Goal: Task Accomplishment & Management: Manage account settings

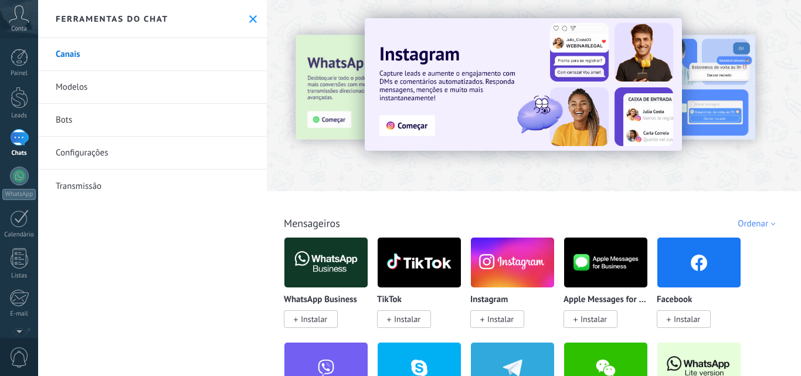
click at [15, 17] on icon at bounding box center [19, 14] width 21 height 18
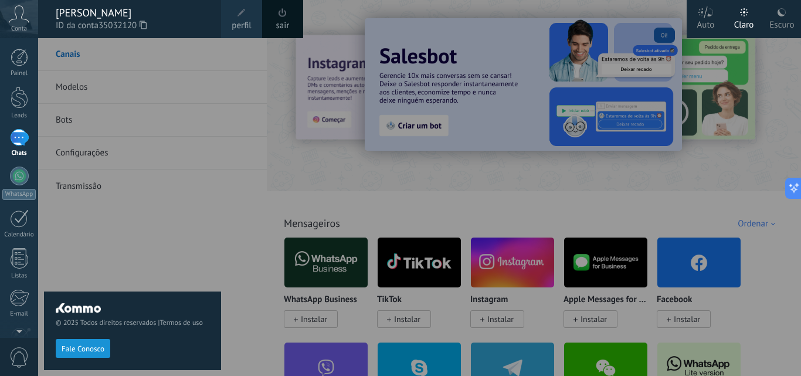
click at [131, 200] on div "© 2025 Todos direitos reservados | Termos de uso Fale Conosco" at bounding box center [132, 207] width 177 height 338
drag, startPoint x: 140, startPoint y: 187, endPoint x: 77, endPoint y: 200, distance: 64.0
click at [132, 191] on div "© 2025 Todos direitos reservados | Termos de uso Fale Conosco" at bounding box center [132, 207] width 177 height 338
click at [13, 100] on div at bounding box center [20, 98] width 18 height 22
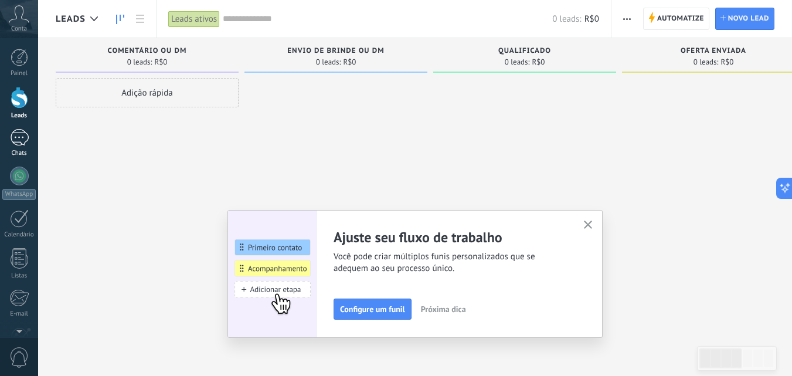
click at [14, 135] on div at bounding box center [19, 137] width 19 height 17
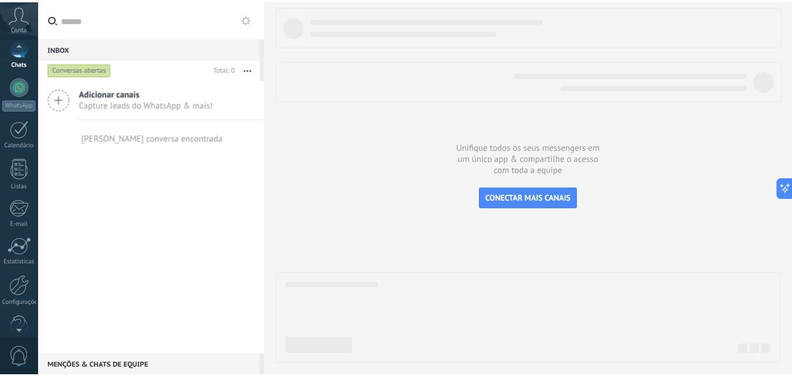
scroll to position [112, 0]
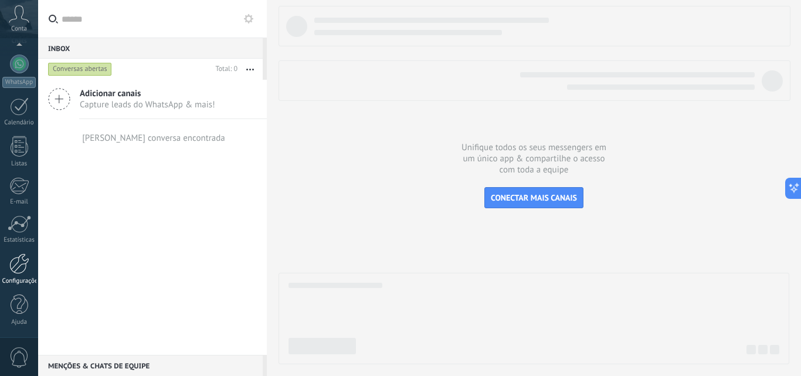
click at [16, 271] on div at bounding box center [19, 263] width 20 height 21
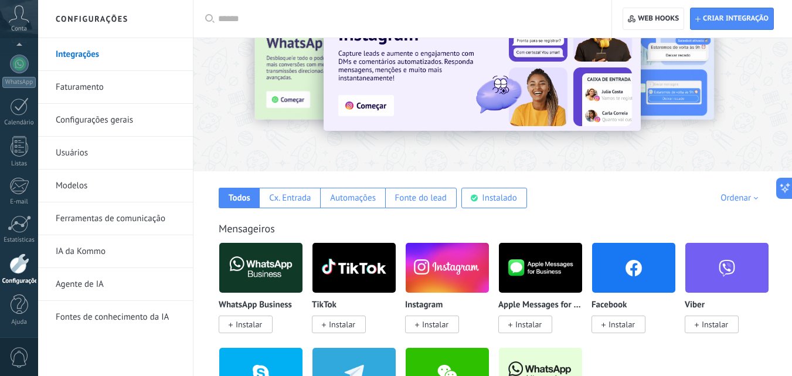
scroll to position [117, 0]
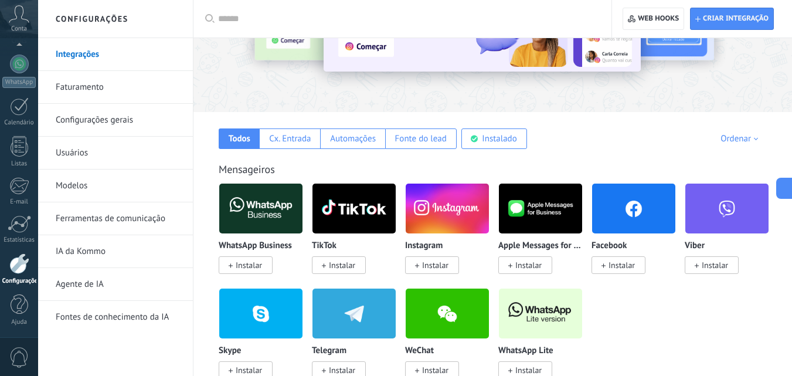
click at [424, 268] on span "Instalar" at bounding box center [435, 265] width 26 height 11
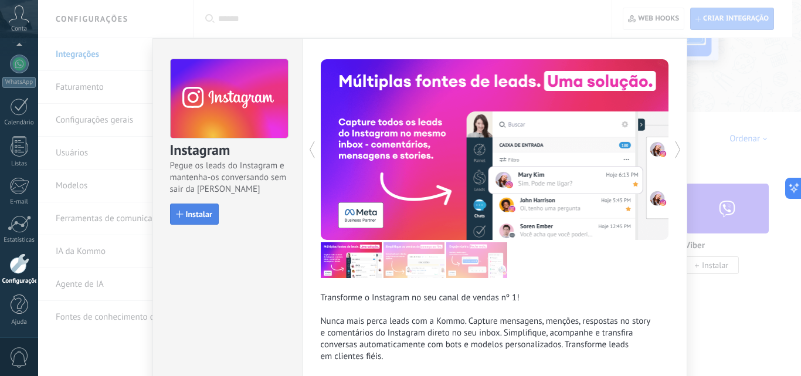
click at [196, 216] on span "Instalar" at bounding box center [199, 214] width 26 height 8
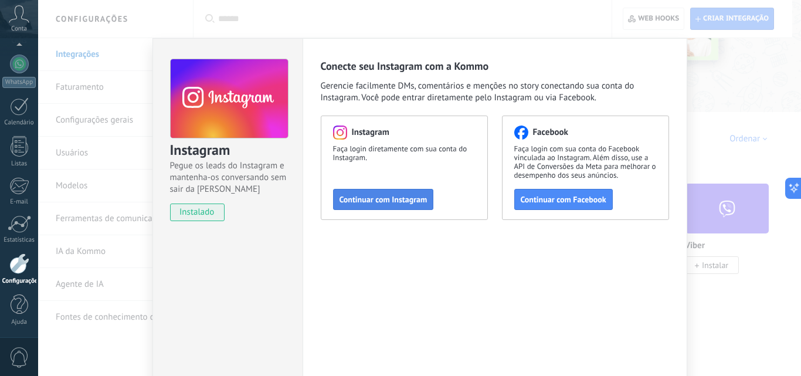
click at [348, 198] on span "Continuar com Instagram" at bounding box center [383, 199] width 88 height 8
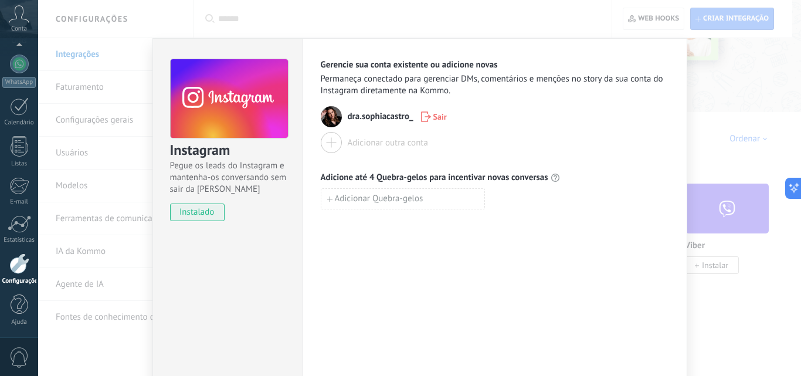
click at [110, 352] on div "Instagram Pegue os leads do Instagram e mantenha-os conversando sem sair da Kom…" at bounding box center [419, 188] width 763 height 376
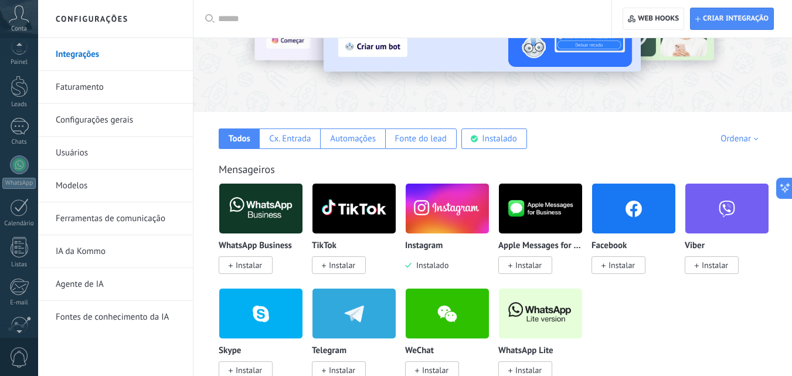
scroll to position [0, 0]
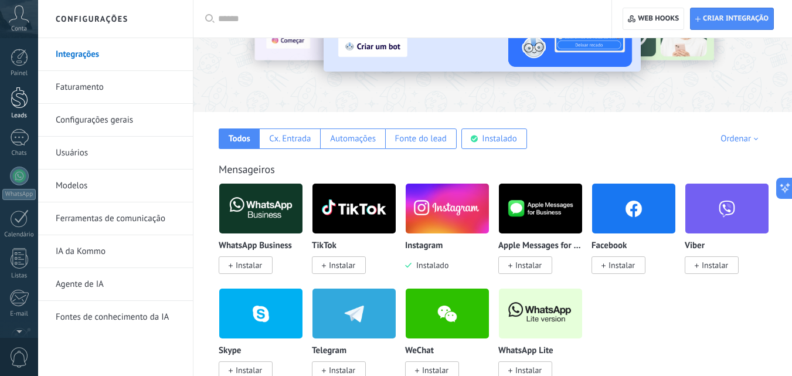
click at [21, 106] on div at bounding box center [20, 98] width 18 height 22
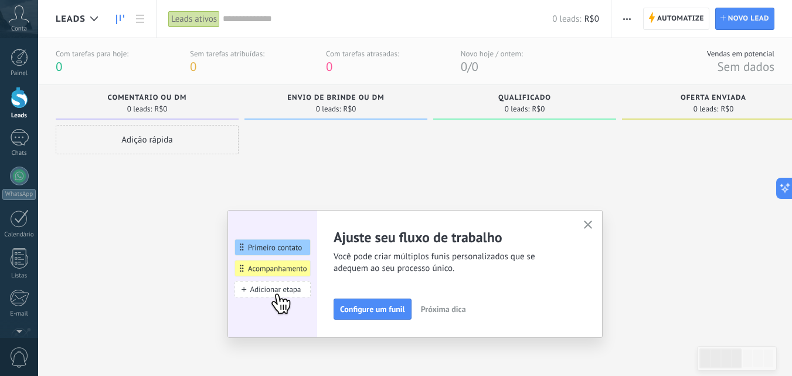
click at [589, 223] on icon "button" at bounding box center [588, 224] width 9 height 9
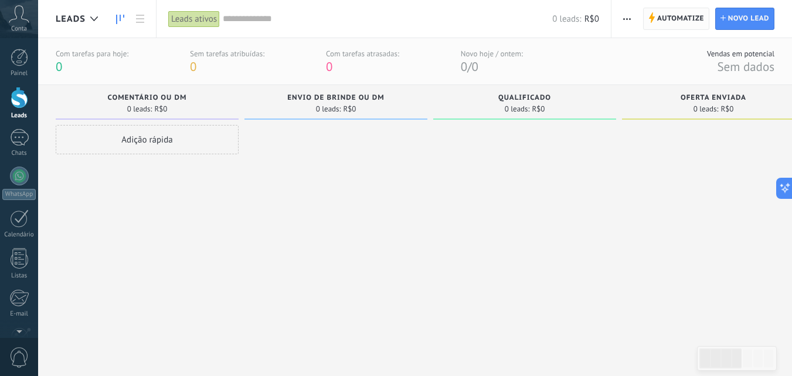
click at [659, 19] on span "Automatize" at bounding box center [680, 18] width 47 height 21
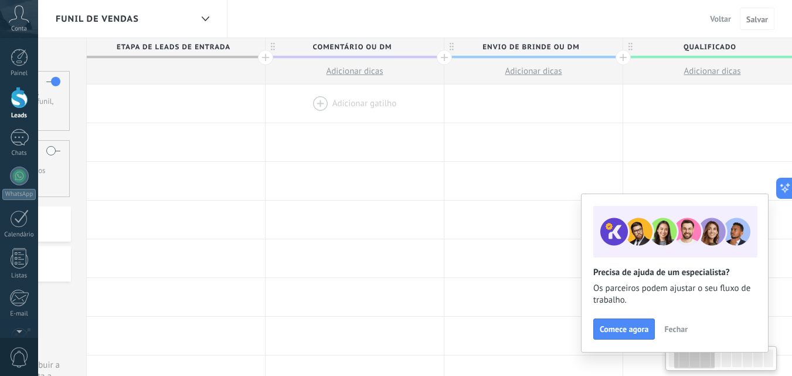
scroll to position [0, 180]
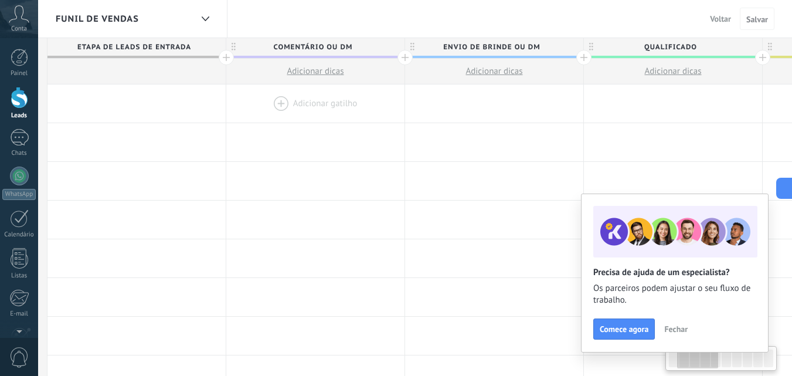
drag, startPoint x: 560, startPoint y: 110, endPoint x: 380, endPoint y: 98, distance: 180.4
click at [380, 98] on div at bounding box center [315, 103] width 178 height 38
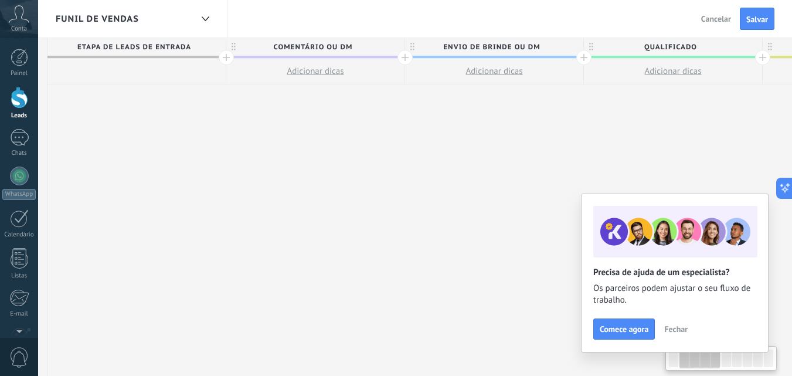
scroll to position [0, 214]
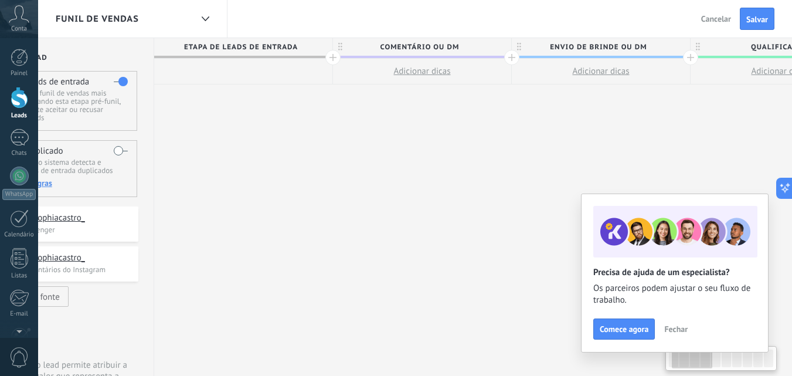
scroll to position [0, 49]
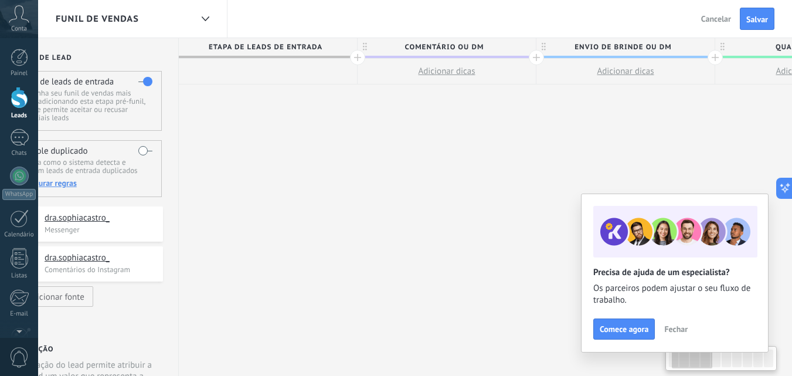
drag, startPoint x: 337, startPoint y: 129, endPoint x: 494, endPoint y: 145, distance: 157.4
click at [457, 45] on span "Comentário ou DM" at bounding box center [444, 47] width 172 height 18
type input "*"
type input "*******"
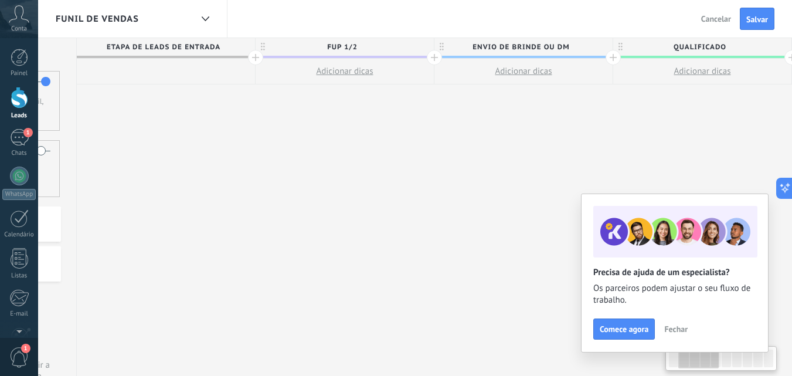
scroll to position [0, 191]
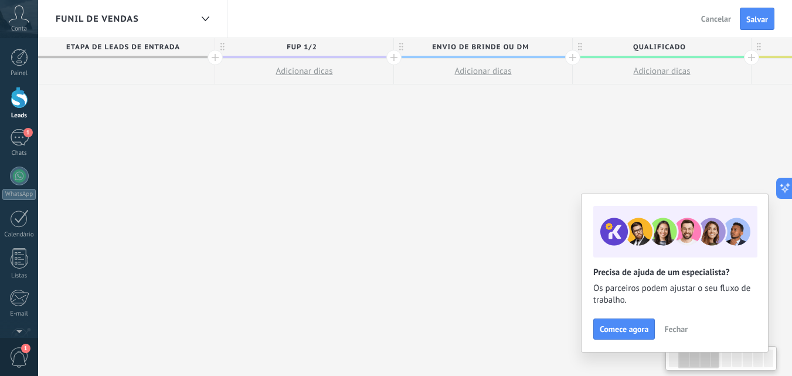
drag, startPoint x: 490, startPoint y: 198, endPoint x: 348, endPoint y: 208, distance: 142.8
click at [526, 49] on span "Envio de brinde ou DM" at bounding box center [480, 47] width 172 height 18
type input "*"
type input "**********"
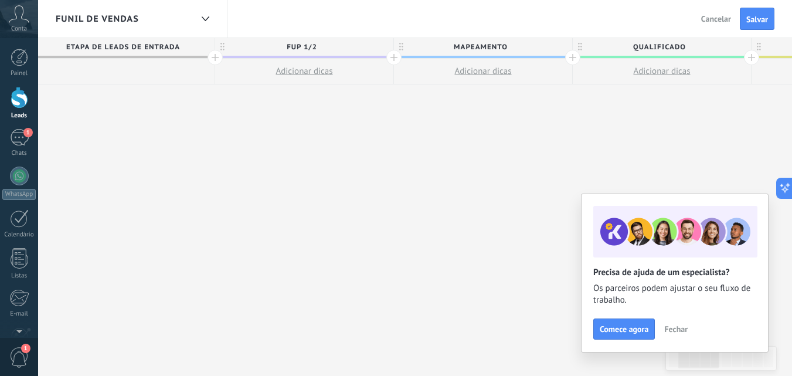
drag, startPoint x: 546, startPoint y: 115, endPoint x: 535, endPoint y: 159, distance: 45.4
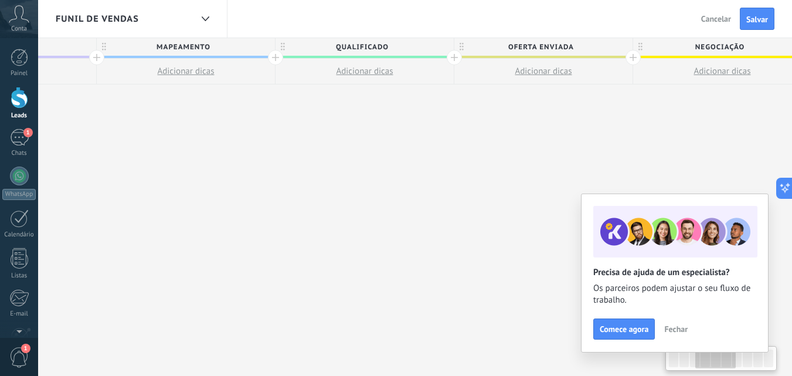
scroll to position [0, 511]
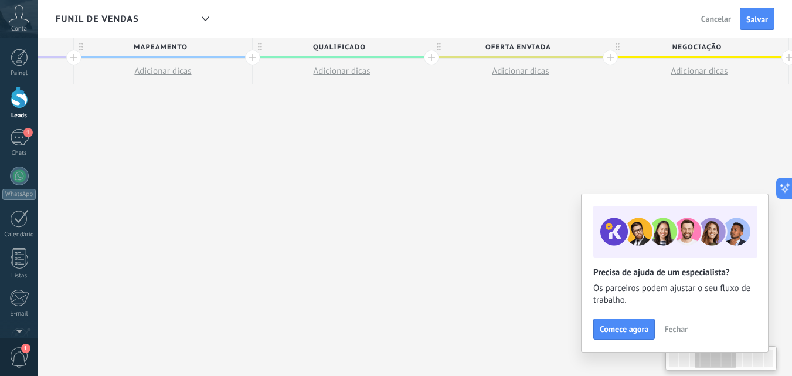
drag, startPoint x: 530, startPoint y: 174, endPoint x: 339, endPoint y: 181, distance: 191.2
click at [339, 181] on div "**********" at bounding box center [610, 226] width 1788 height 376
click at [376, 46] on span "Qualificado" at bounding box center [339, 47] width 172 height 18
type input "*"
type input "**********"
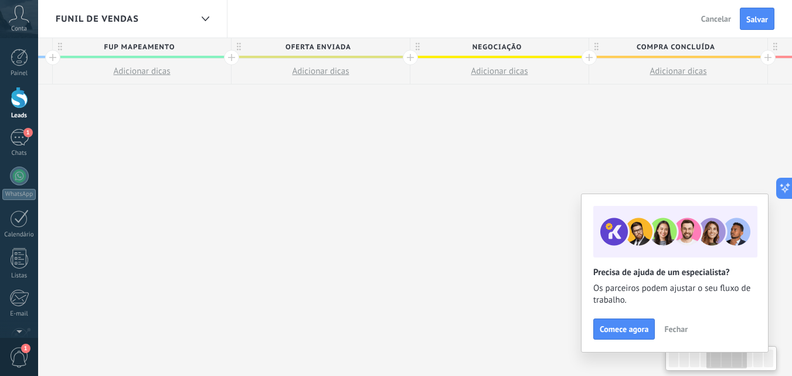
drag, startPoint x: 462, startPoint y: 135, endPoint x: 261, endPoint y: 160, distance: 202.0
click at [261, 160] on div "**********" at bounding box center [410, 226] width 1788 height 376
click at [353, 45] on span "Oferta enviada" at bounding box center [317, 47] width 172 height 18
type input "*"
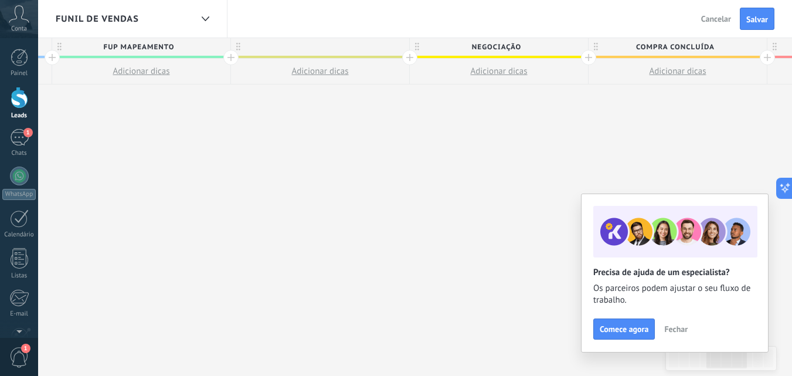
click at [325, 47] on div at bounding box center [320, 47] width 178 height 18
type input "**********"
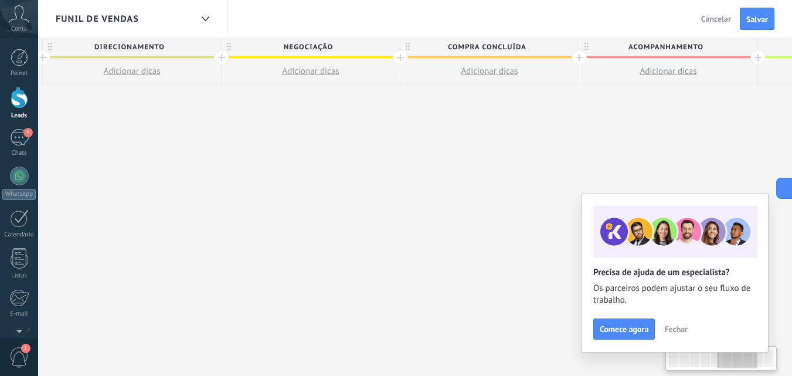
drag, startPoint x: 502, startPoint y: 168, endPoint x: 331, endPoint y: 101, distance: 184.1
click at [307, 175] on div "**********" at bounding box center [222, 226] width 1788 height 376
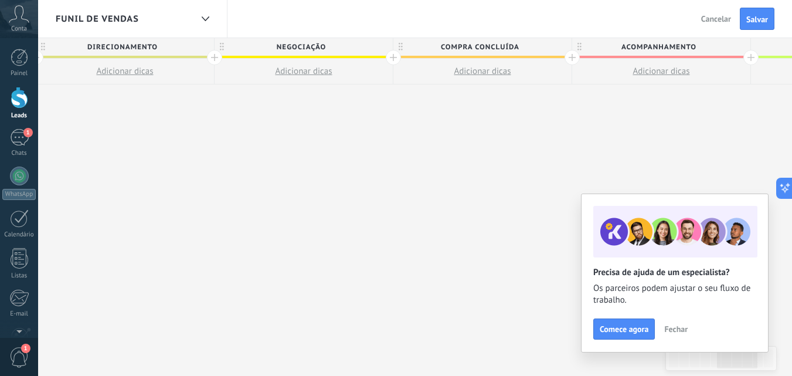
click at [335, 49] on span "Negociação" at bounding box center [301, 47] width 172 height 18
type input "*"
click at [280, 47] on div at bounding box center [304, 47] width 178 height 18
type input "**********"
click at [523, 46] on span "Compra concluída" at bounding box center [479, 47] width 172 height 18
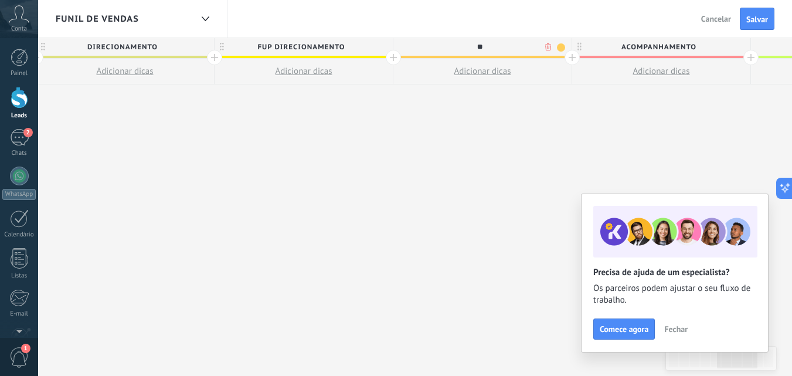
type input "*"
click at [474, 47] on div at bounding box center [482, 47] width 178 height 18
type input "**********"
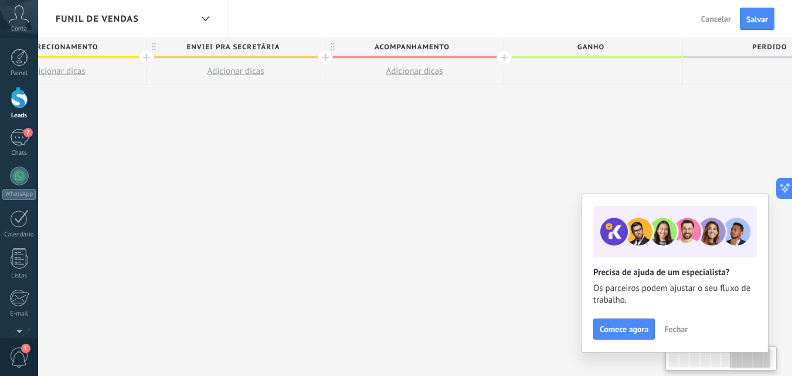
scroll to position [0, 1183]
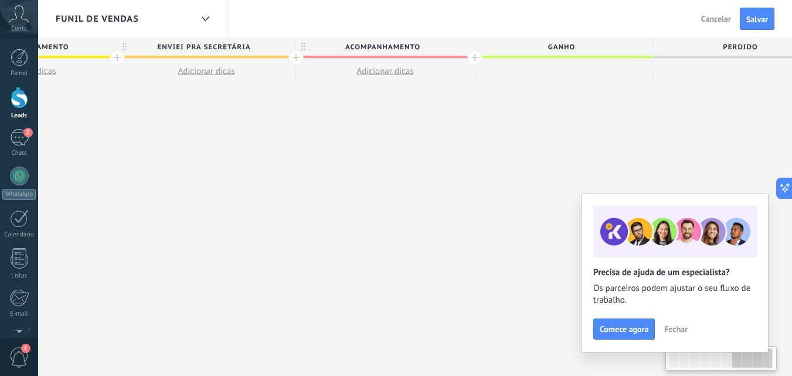
drag, startPoint x: 464, startPoint y: 124, endPoint x: 245, endPoint y: 134, distance: 218.9
click at [436, 47] on span "Acompanhamento" at bounding box center [382, 47] width 172 height 18
type input "*"
click at [357, 47] on div at bounding box center [385, 47] width 178 height 18
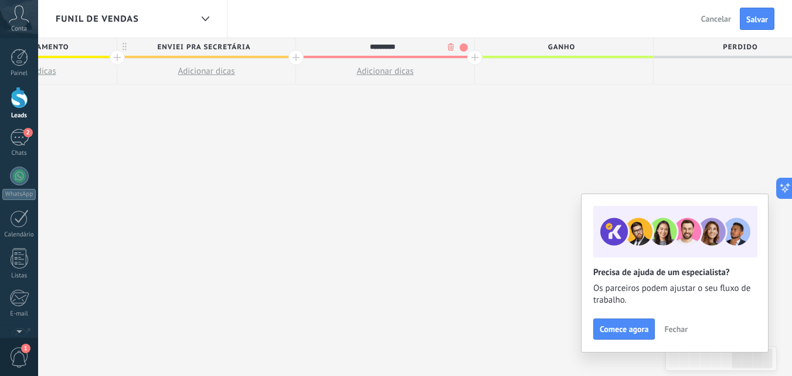
type input "*********"
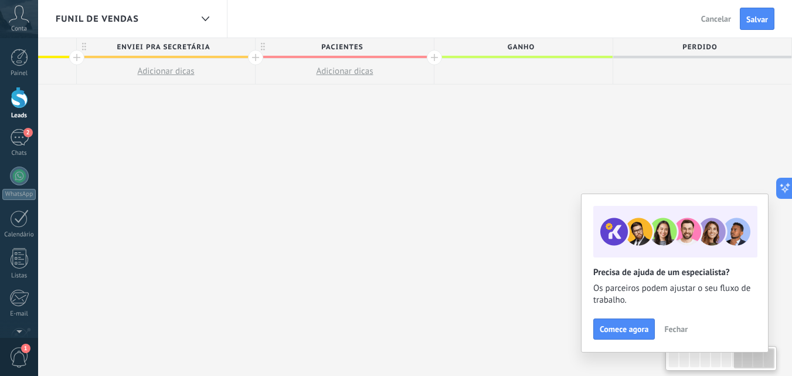
drag, startPoint x: 543, startPoint y: 166, endPoint x: 348, endPoint y: 119, distance: 200.3
click at [434, 57] on div at bounding box center [434, 57] width 15 height 15
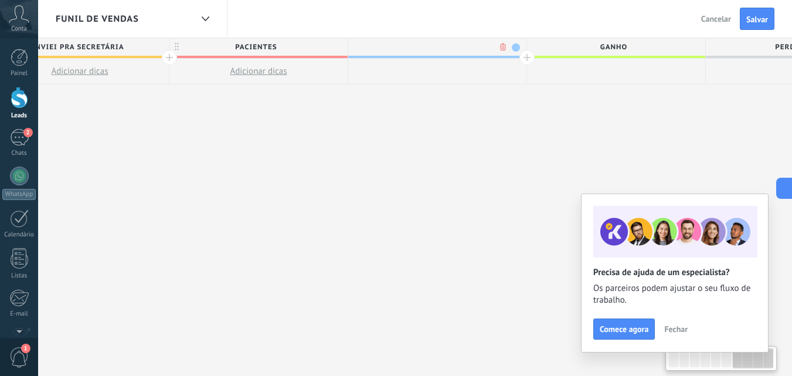
scroll to position [0, 1310]
type input "**********"
click at [528, 56] on div at bounding box center [526, 57] width 15 height 15
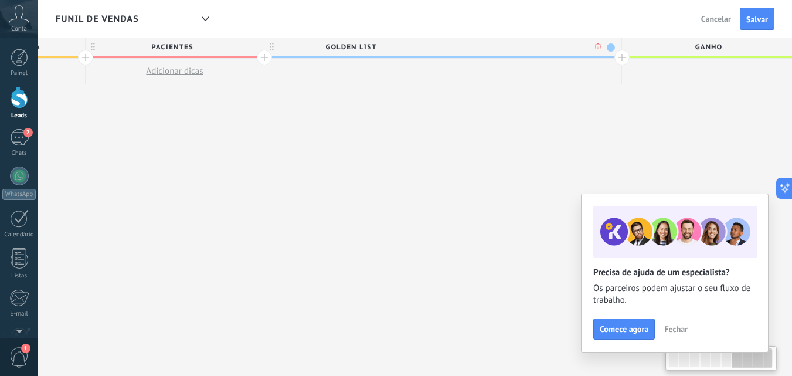
scroll to position [0, 1397]
type input "**********"
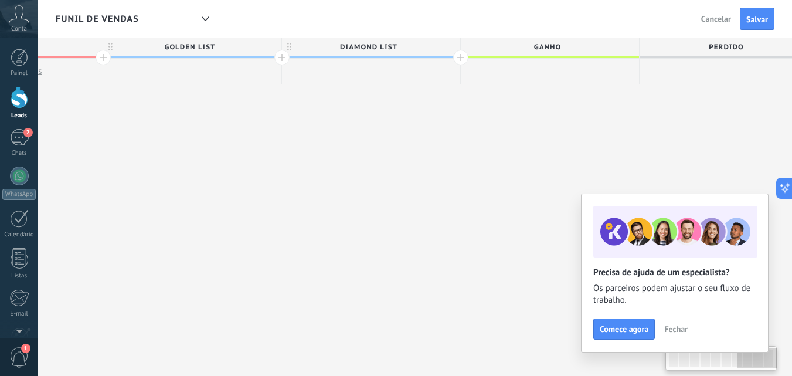
scroll to position [0, 1581]
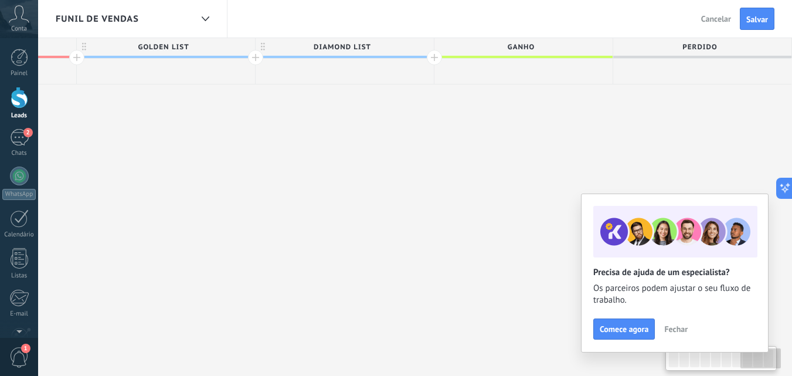
drag, startPoint x: 414, startPoint y: 208, endPoint x: 488, endPoint y: 139, distance: 101.6
click at [432, 56] on div at bounding box center [434, 57] width 15 height 15
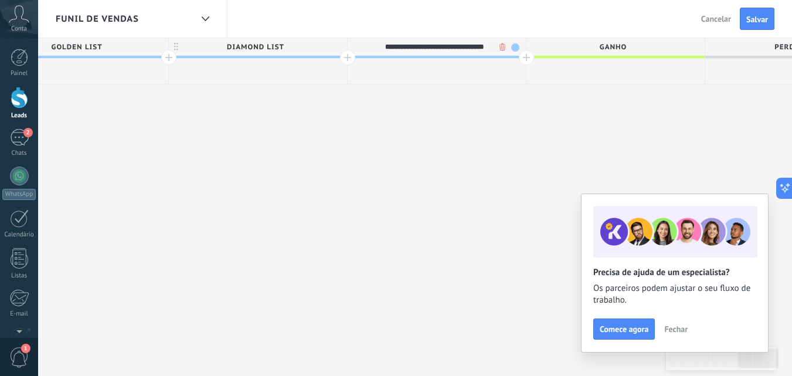
scroll to position [0, 10]
type input "**********"
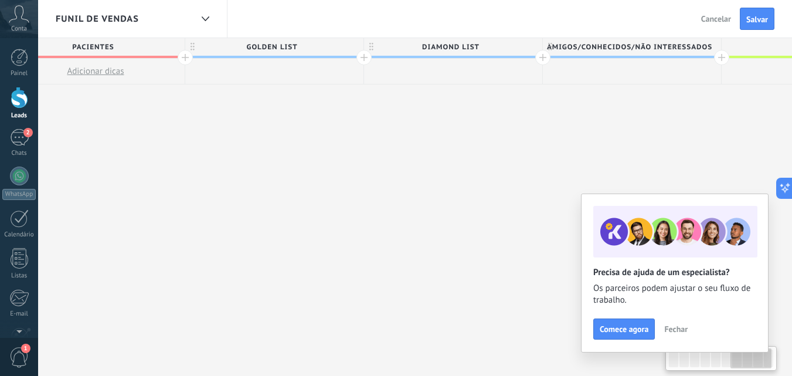
scroll to position [0, 1449]
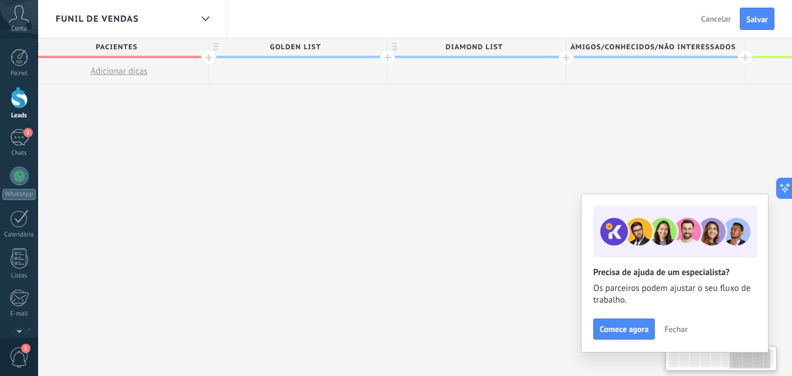
drag, startPoint x: 344, startPoint y: 215, endPoint x: 368, endPoint y: 227, distance: 27.3
click at [616, 216] on body ".abccls-1,.abccls-2{fill-rule:evenodd}.abccls-2{fill:#fff} .abfcls-1{fill:none}…" at bounding box center [396, 188] width 792 height 376
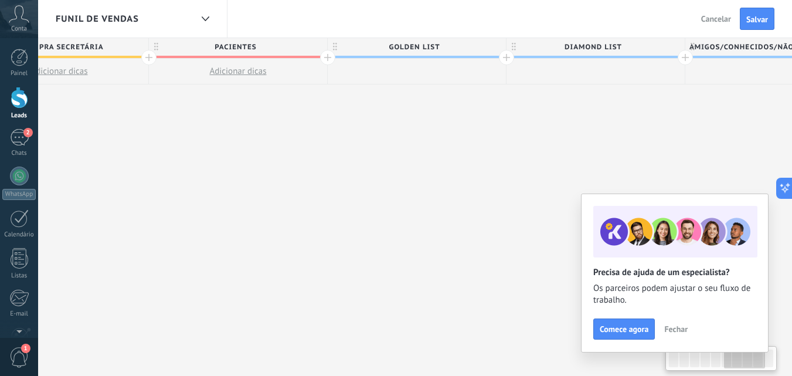
scroll to position [0, 1330]
drag, startPoint x: 289, startPoint y: 195, endPoint x: 409, endPoint y: 208, distance: 120.3
click at [409, 208] on div "**********" at bounding box center [60, 226] width 2324 height 376
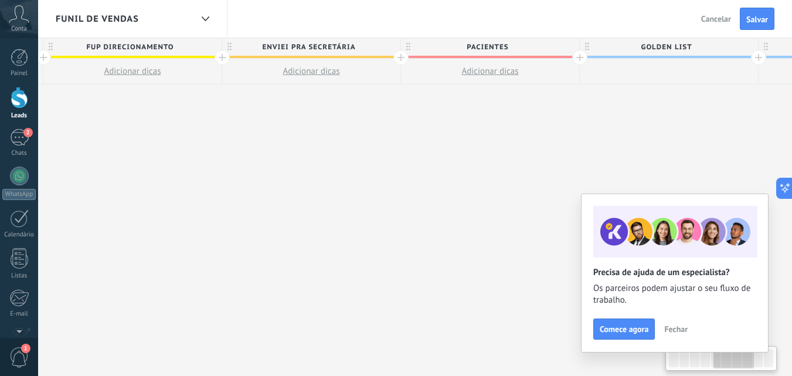
drag, startPoint x: 236, startPoint y: 181, endPoint x: 493, endPoint y: 192, distance: 257.0
click at [493, 192] on div "**********" at bounding box center [311, 226] width 2324 height 376
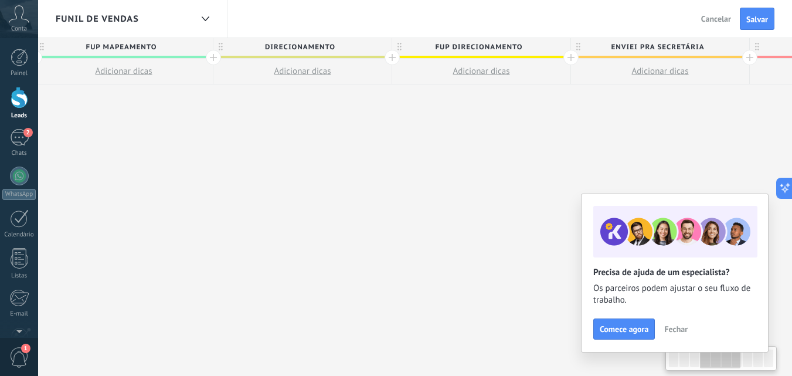
drag, startPoint x: 174, startPoint y: 185, endPoint x: 249, endPoint y: 186, distance: 75.6
click at [528, 181] on div "**********" at bounding box center [660, 226] width 2324 height 376
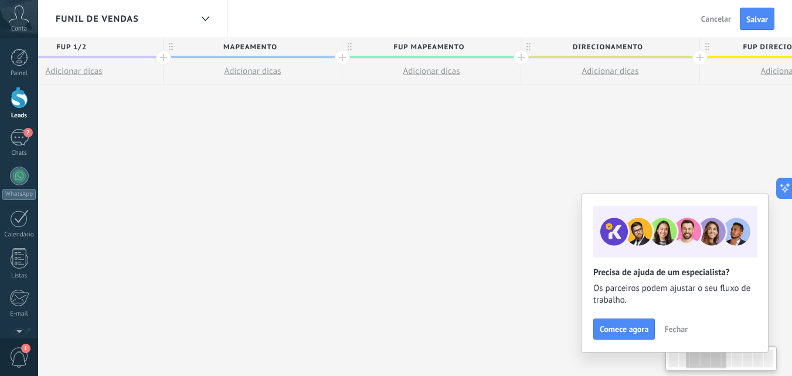
drag, startPoint x: 283, startPoint y: 173, endPoint x: 495, endPoint y: 197, distance: 214.1
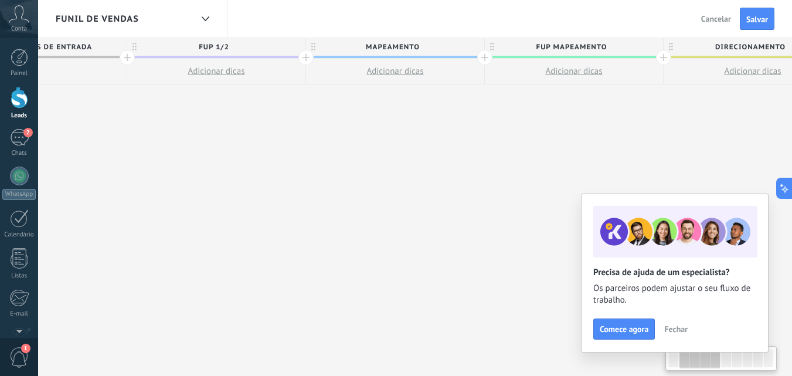
drag, startPoint x: 185, startPoint y: 166, endPoint x: 699, endPoint y: 100, distance: 517.8
click at [757, 23] on span "Salvar" at bounding box center [757, 19] width 22 height 8
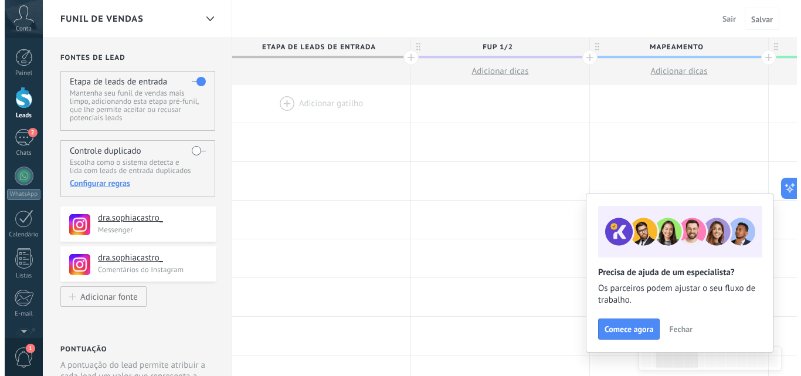
scroll to position [0, 277]
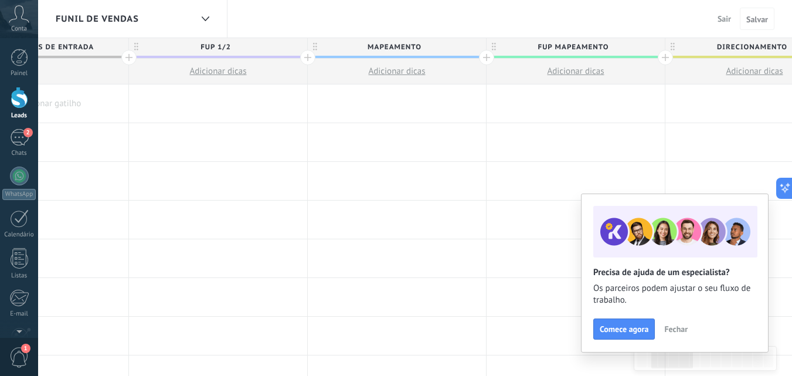
click at [675, 327] on span "Fechar" at bounding box center [675, 329] width 23 height 8
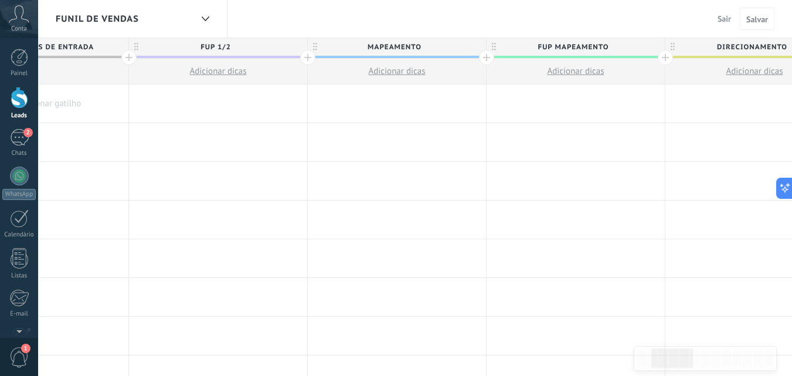
click at [725, 21] on span "Sair" at bounding box center [724, 18] width 13 height 11
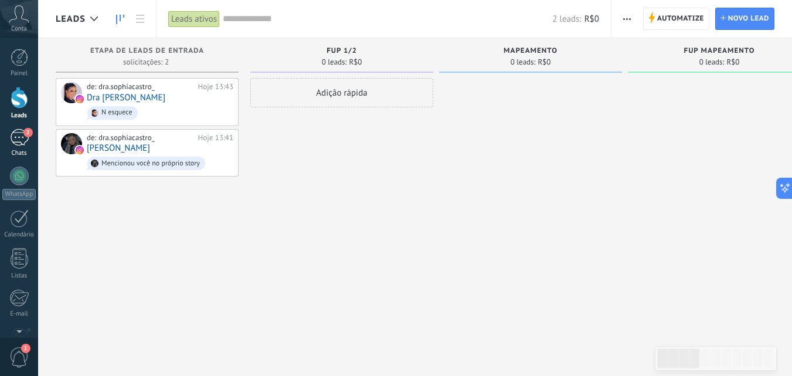
click at [23, 134] on div "2" at bounding box center [19, 137] width 19 height 17
